Goal: Check status: Check status

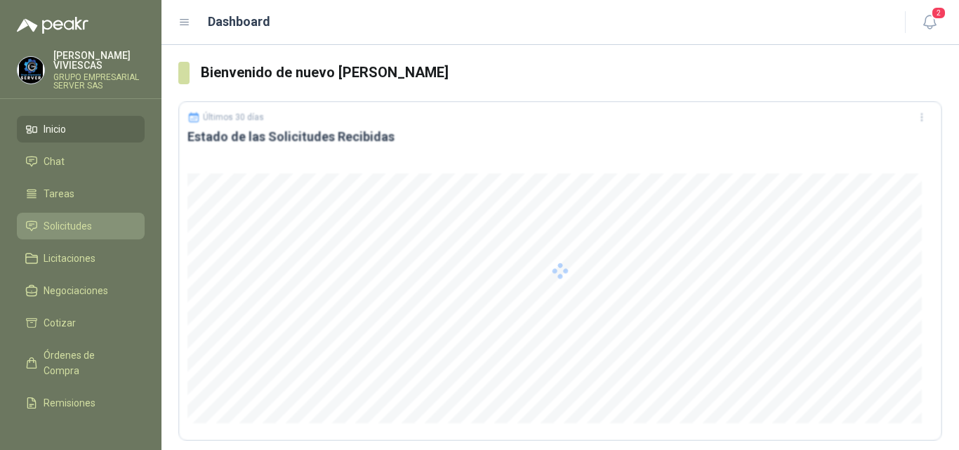
click at [70, 222] on span "Solicitudes" at bounding box center [68, 225] width 48 height 15
click at [72, 220] on span "Solicitudes" at bounding box center [68, 225] width 48 height 15
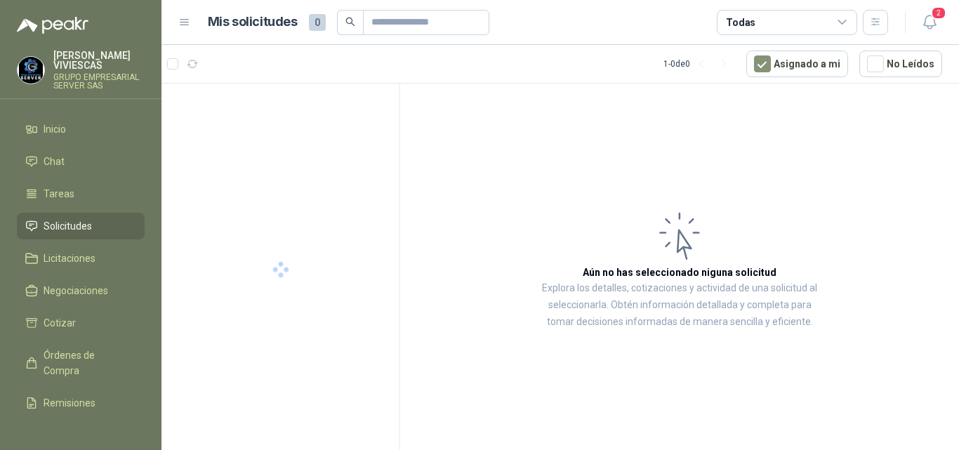
click at [83, 221] on span "Solicitudes" at bounding box center [68, 225] width 48 height 15
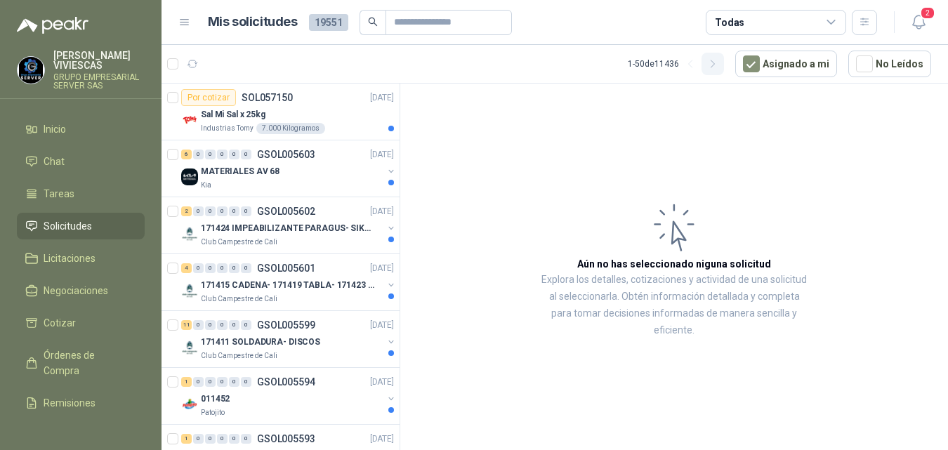
click at [713, 62] on icon "button" at bounding box center [713, 64] width 12 height 12
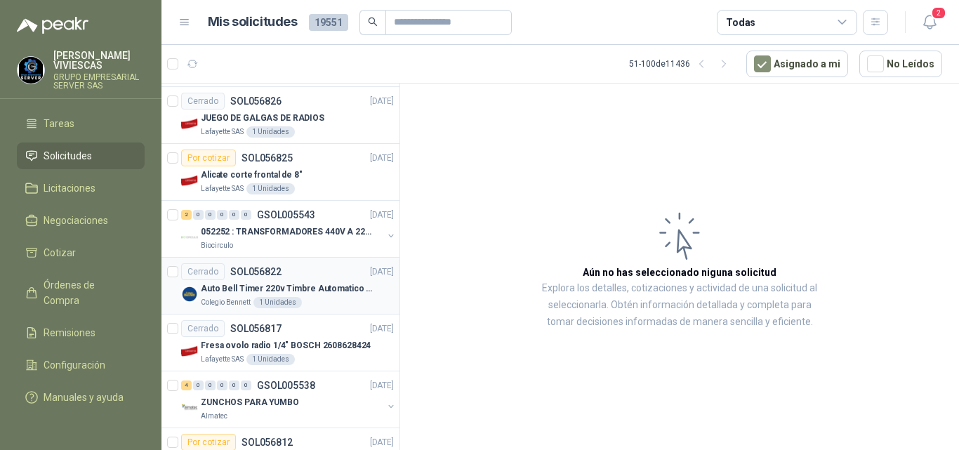
scroll to position [702, 0]
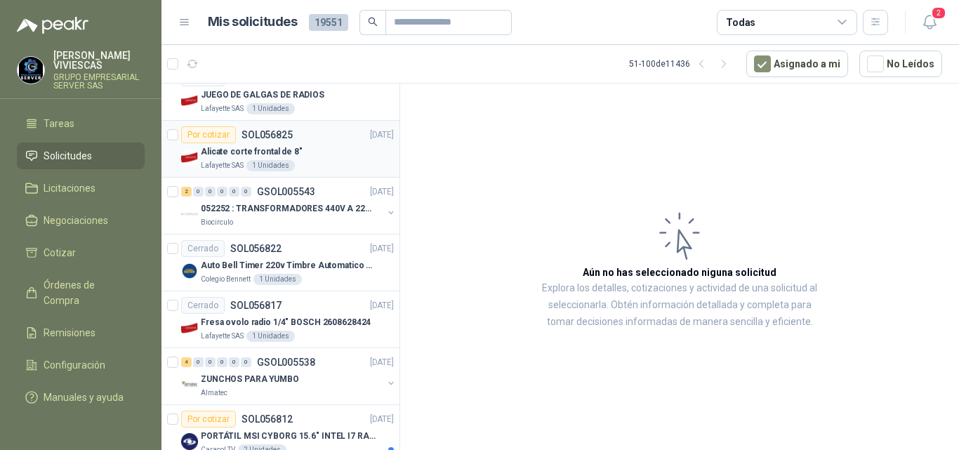
click at [277, 152] on p "Alicate corte frontal de 8"" at bounding box center [252, 151] width 102 height 13
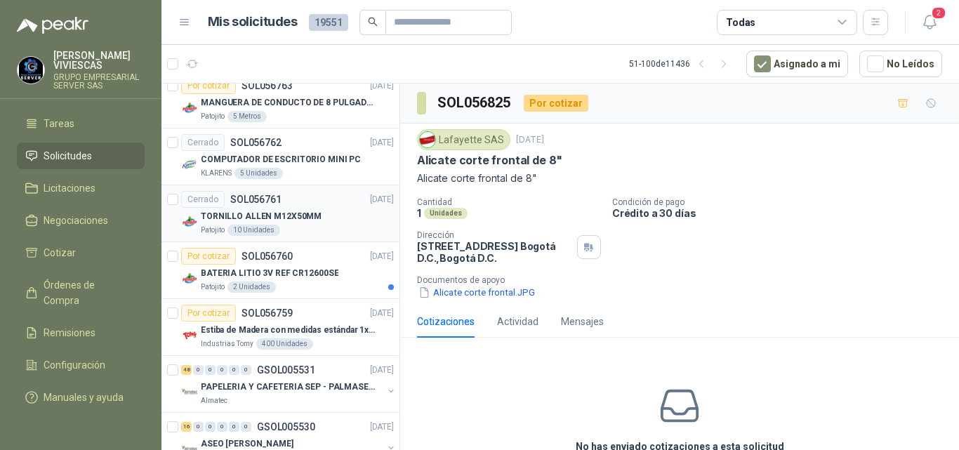
scroll to position [2503, 0]
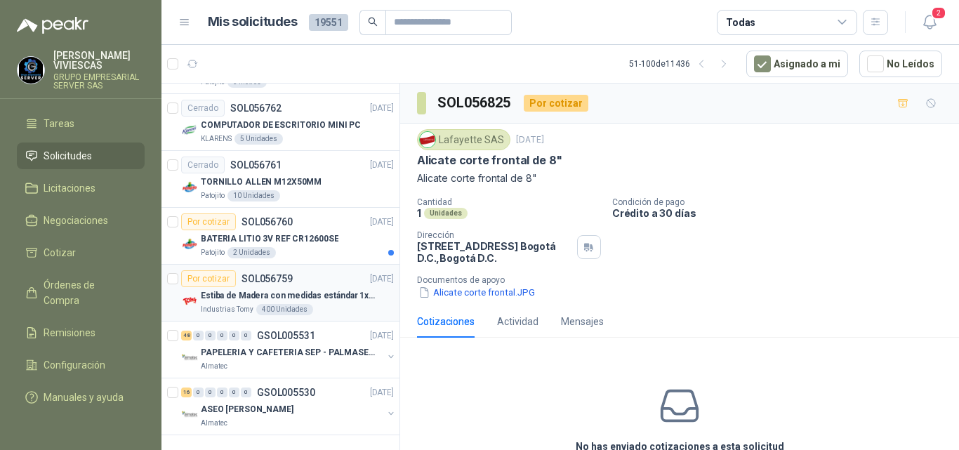
click at [302, 289] on p "Estiba de Madera con medidas estándar 1x120x15 de alto" at bounding box center [288, 295] width 175 height 13
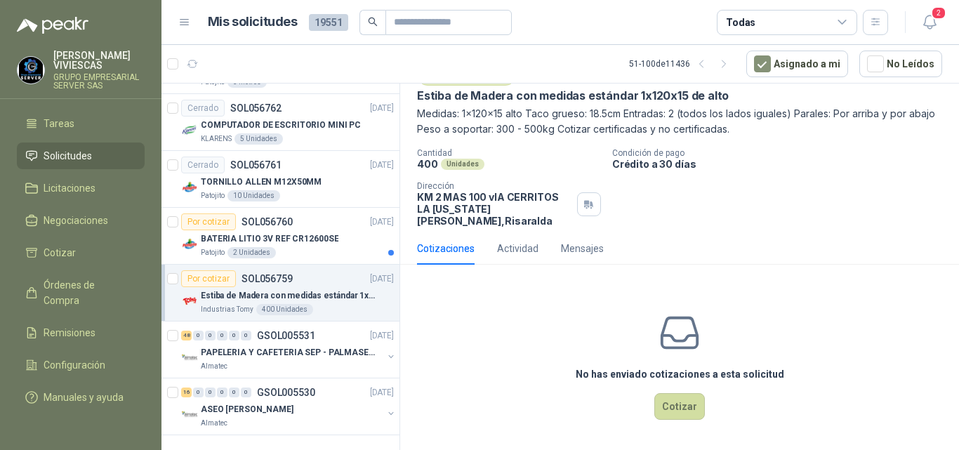
scroll to position [2503, 1]
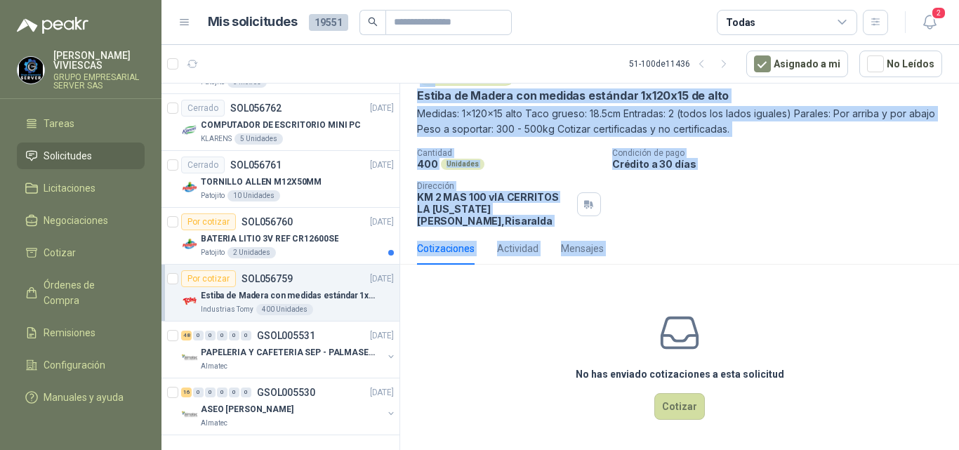
drag, startPoint x: 400, startPoint y: 407, endPoint x: 407, endPoint y: 391, distance: 17.9
click at [411, 352] on div "Por cotizar SOL056859 [DATE] Ventilador Altezza Pared Blanco 1 Awf-18 Pro Balin…" at bounding box center [561, 269] width 798 height 372
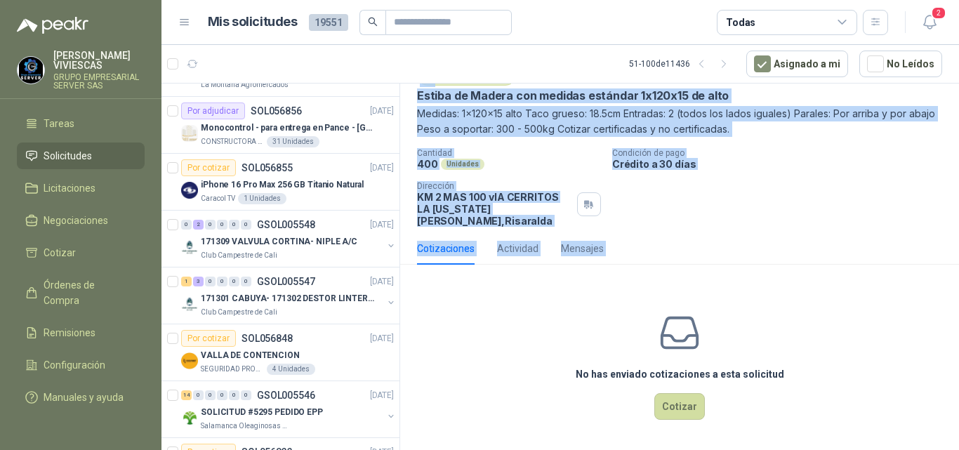
scroll to position [0, 1]
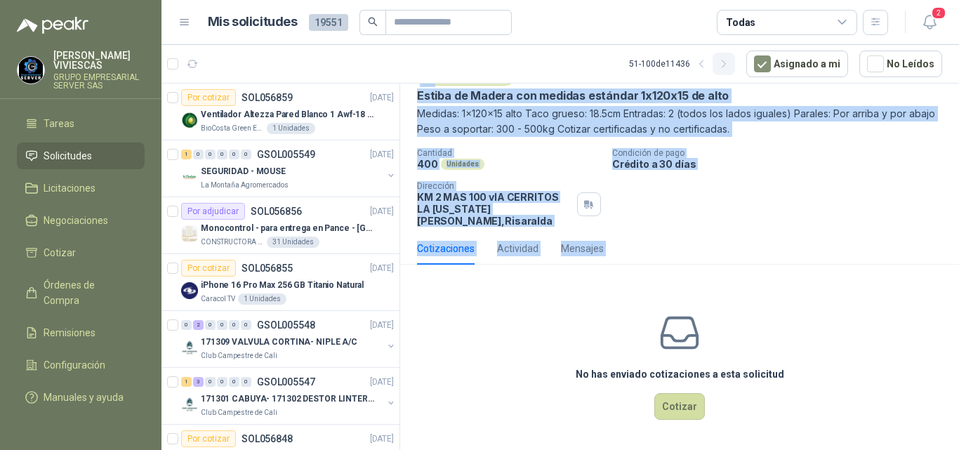
click at [724, 64] on icon "button" at bounding box center [724, 64] width 12 height 12
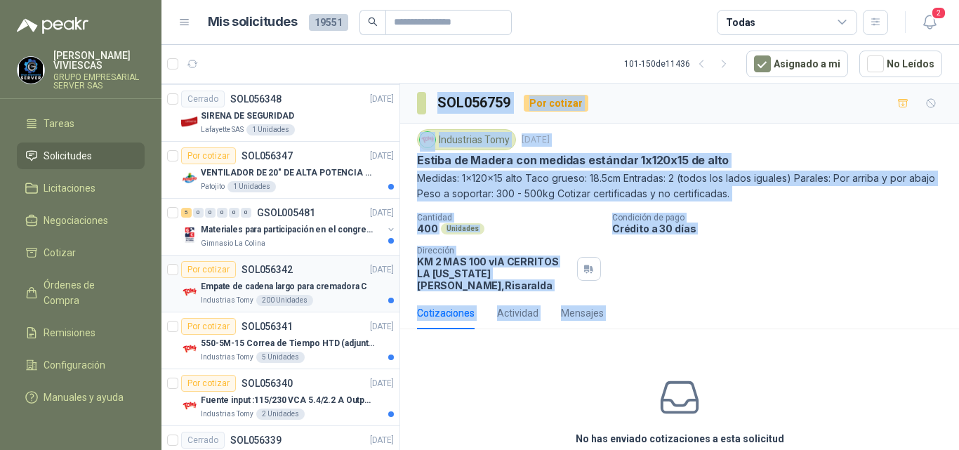
scroll to position [2503, 1]
